Goal: Transaction & Acquisition: Download file/media

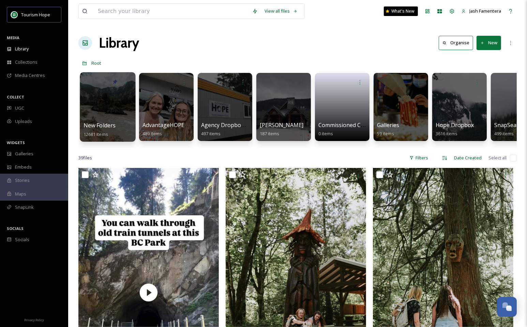
click at [101, 103] on div at bounding box center [108, 107] width 56 height 70
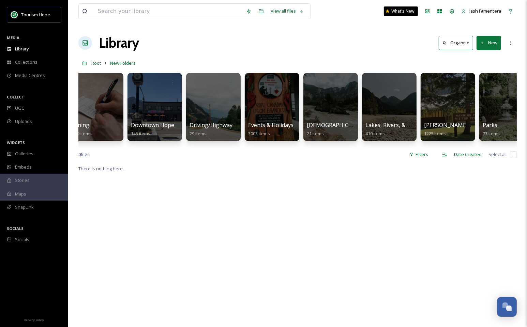
scroll to position [0, 371]
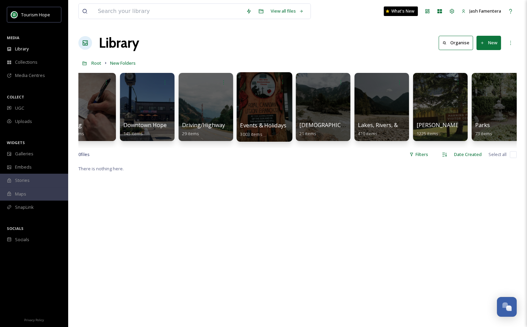
click at [266, 99] on div at bounding box center [265, 107] width 56 height 70
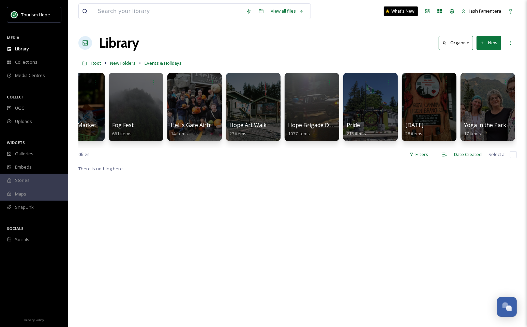
scroll to position [0, 377]
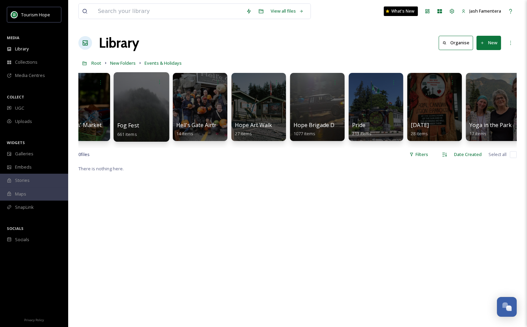
click at [149, 107] on div at bounding box center [141, 107] width 56 height 70
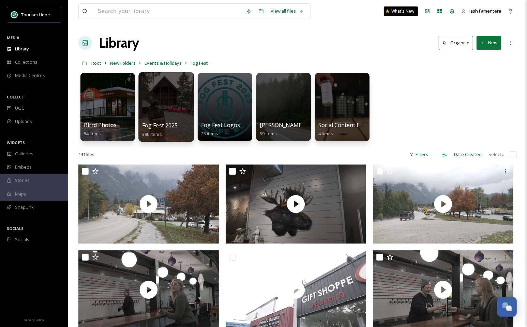
click at [165, 89] on div at bounding box center [166, 107] width 56 height 70
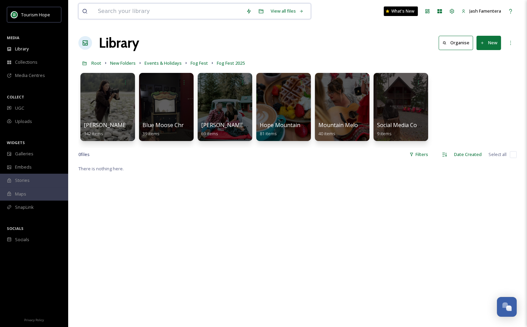
click at [193, 16] on input at bounding box center [168, 11] width 148 height 15
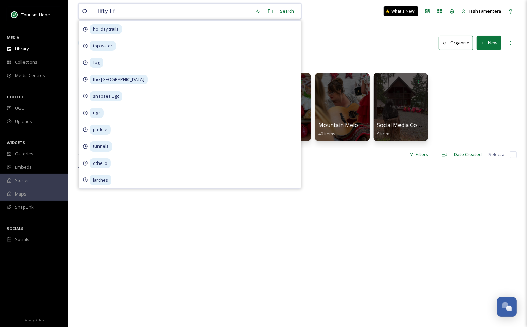
type input "lifty life"
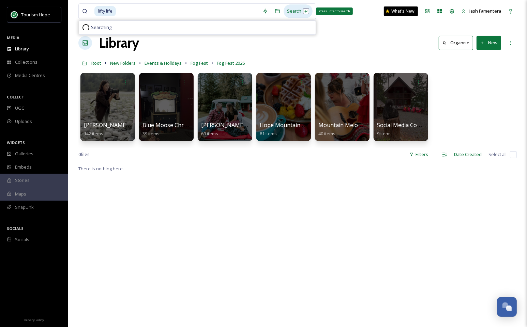
click at [287, 7] on div "Search Press Enter to search" at bounding box center [298, 10] width 29 height 13
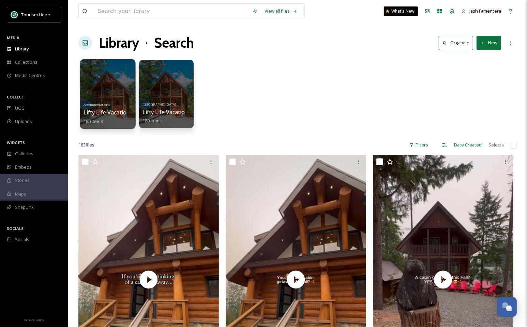
click at [115, 76] on div at bounding box center [108, 94] width 56 height 70
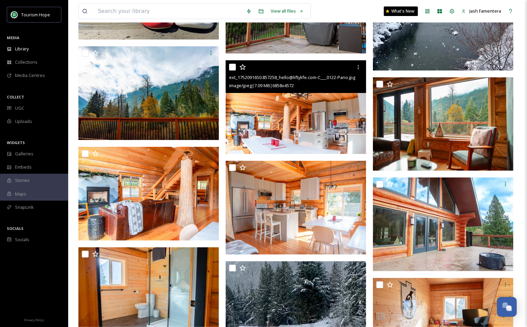
scroll to position [6400, 0]
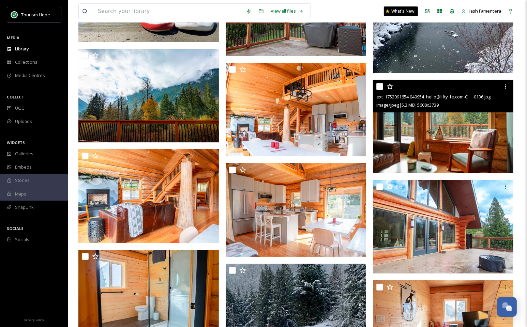
click at [430, 140] on img at bounding box center [443, 126] width 140 height 94
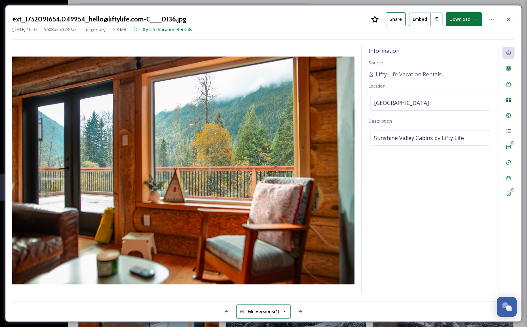
click at [460, 20] on button "Download" at bounding box center [464, 19] width 36 height 14
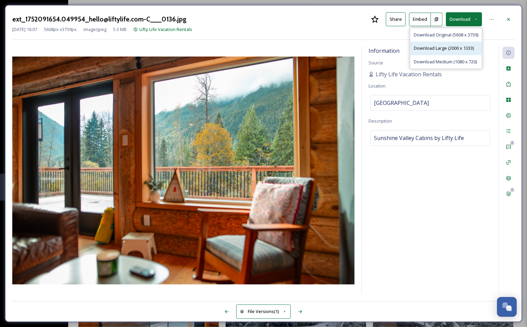
click at [443, 50] on span "Download Large (2000 x 1333)" at bounding box center [444, 48] width 60 height 6
